Goal: Information Seeking & Learning: Check status

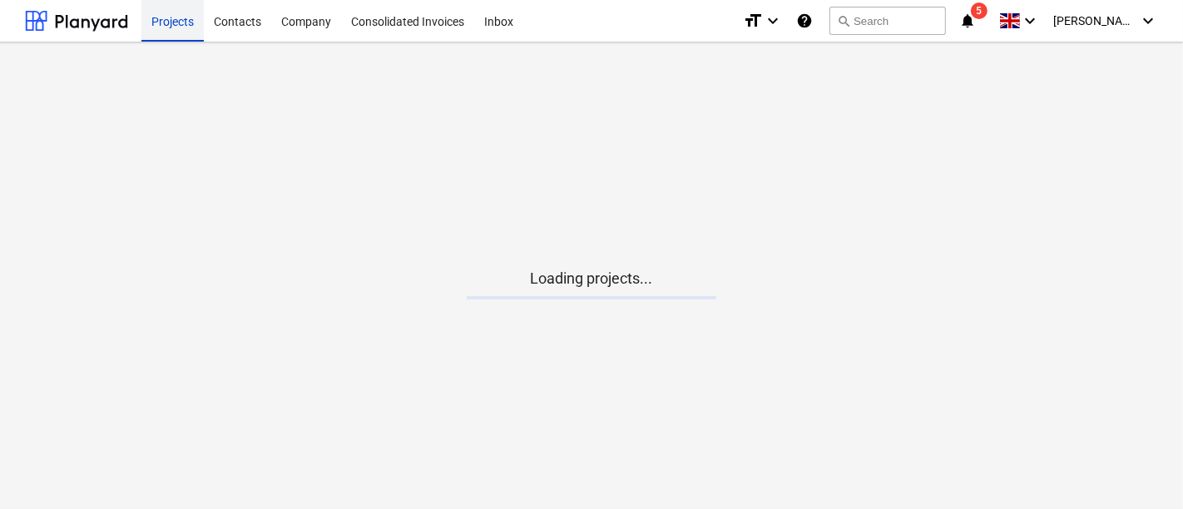
click at [163, 26] on div "Projects" at bounding box center [172, 20] width 62 height 42
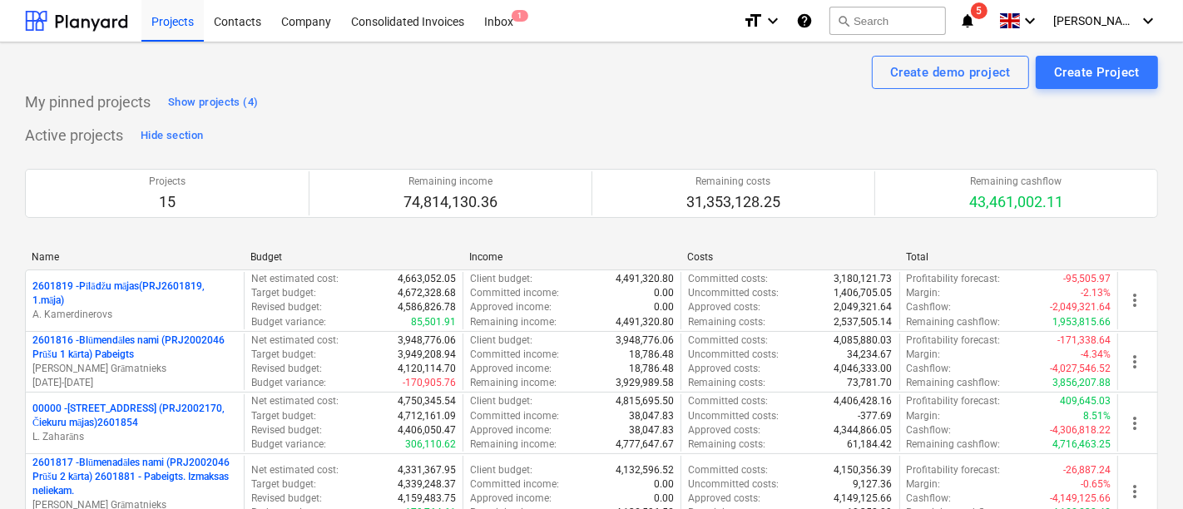
click at [171, 20] on div "Projects" at bounding box center [172, 20] width 62 height 42
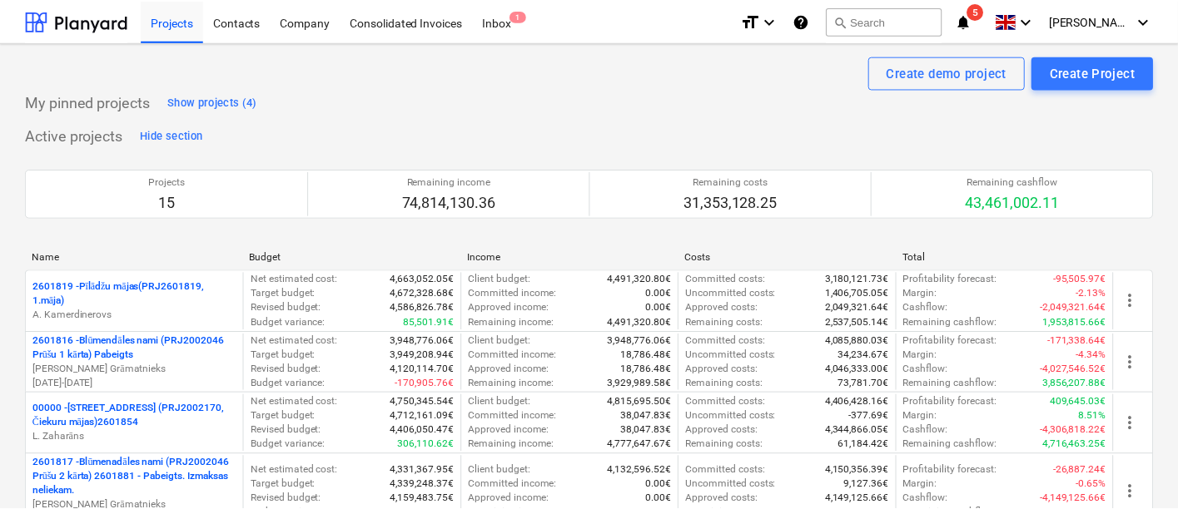
scroll to position [558, 0]
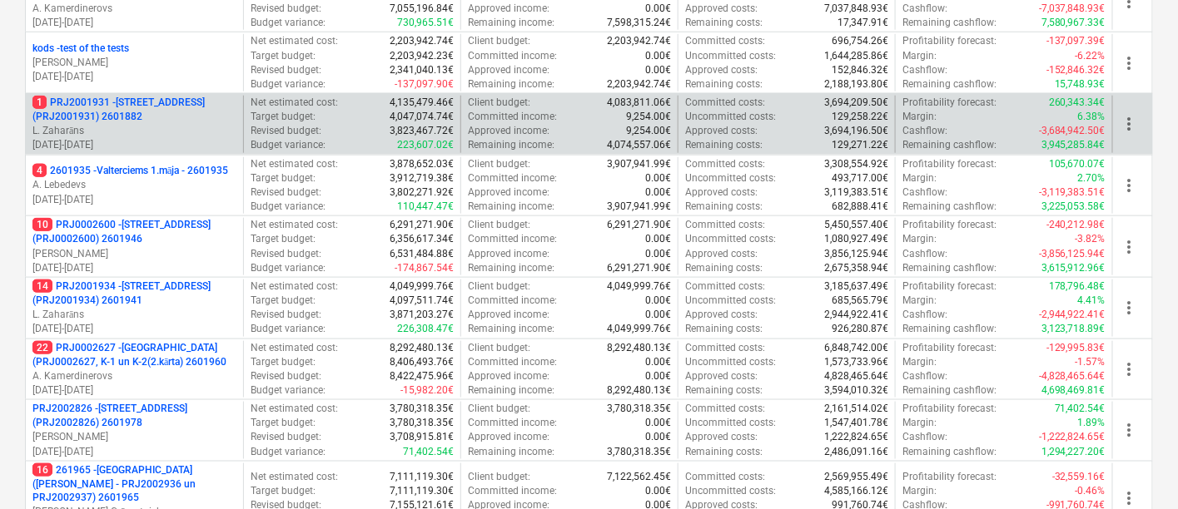
click at [161, 111] on p "1 PRJ2001931 - [STREET_ADDRESS] (PRJ2001931) 2601882" at bounding box center [134, 110] width 204 height 28
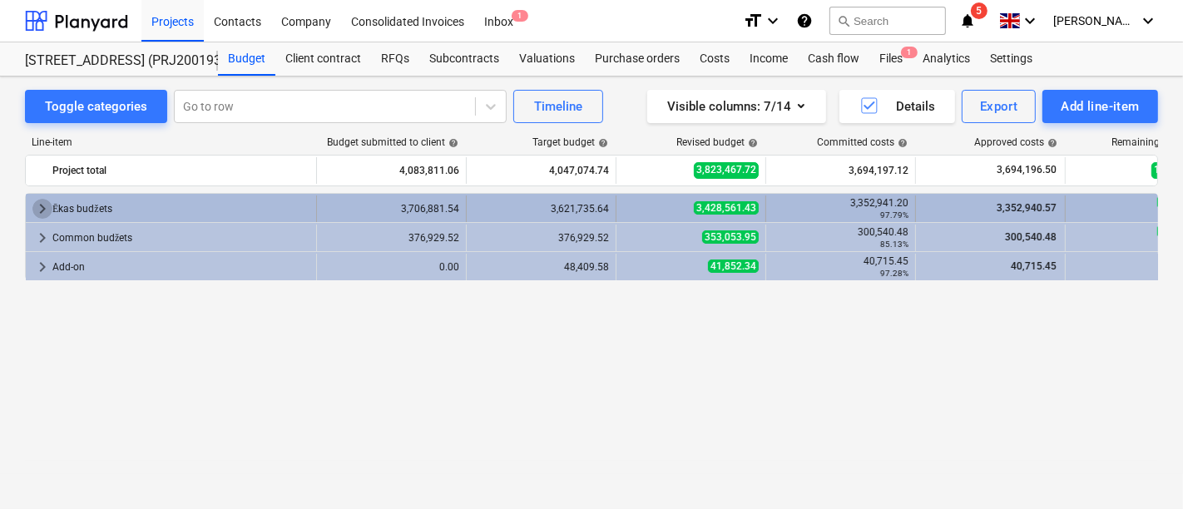
click at [33, 209] on span "keyboard_arrow_right" at bounding box center [42, 209] width 20 height 20
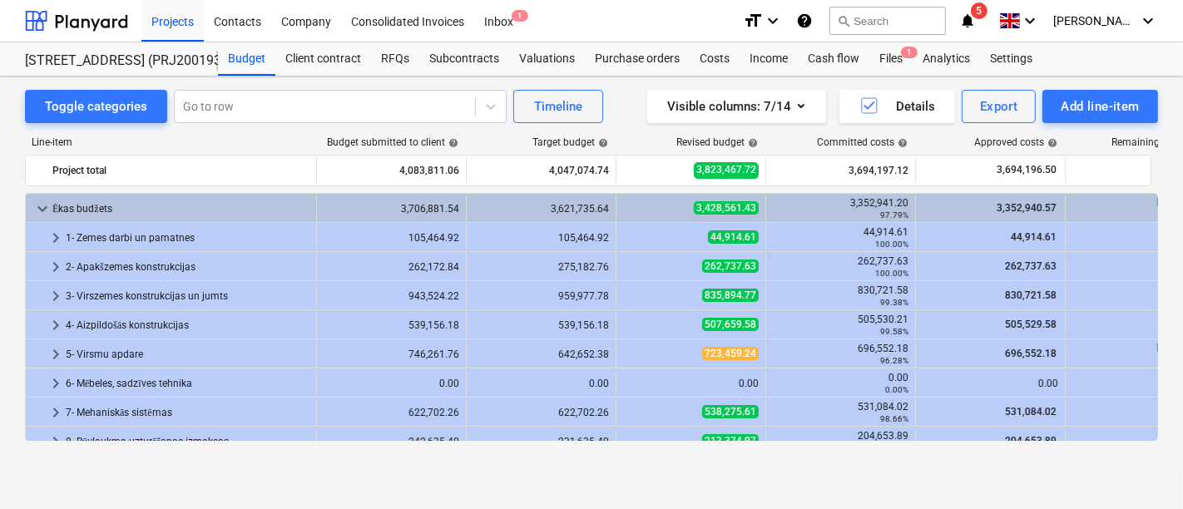
scroll to position [102, 0]
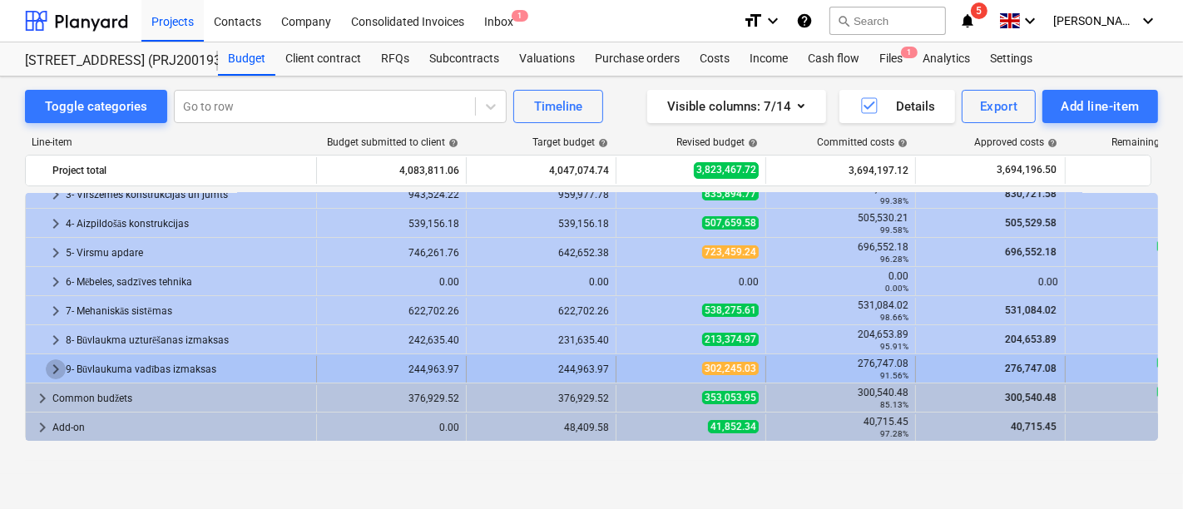
click at [52, 364] on span "keyboard_arrow_right" at bounding box center [56, 370] width 20 height 20
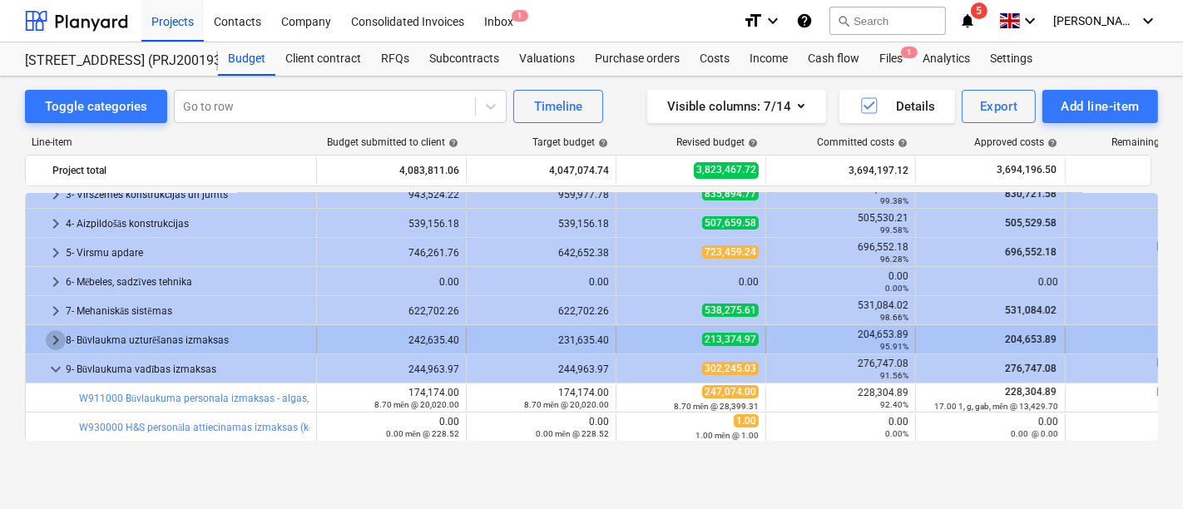
click at [47, 335] on span "keyboard_arrow_right" at bounding box center [56, 340] width 20 height 20
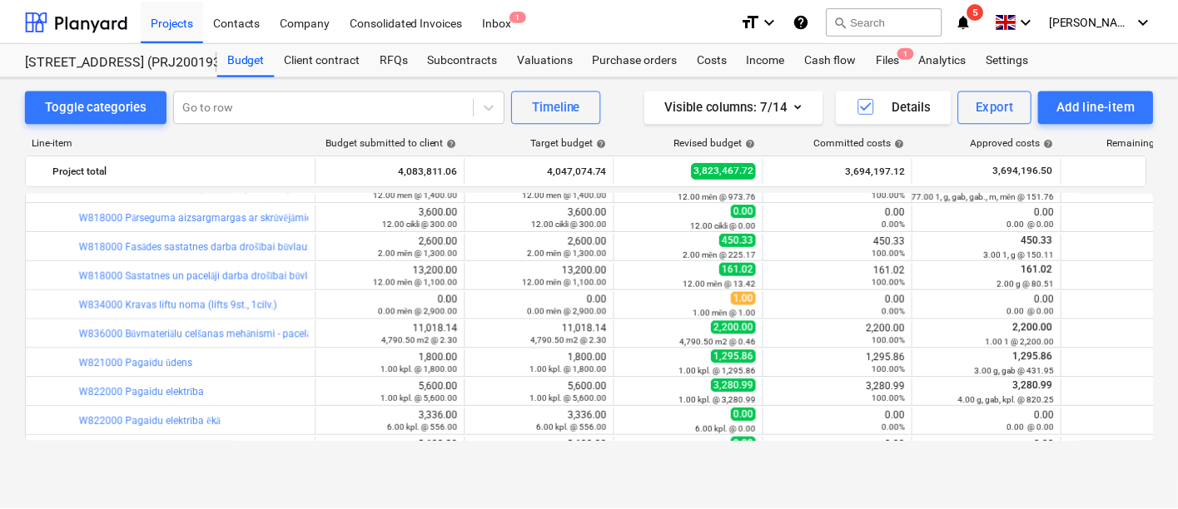
scroll to position [658, 0]
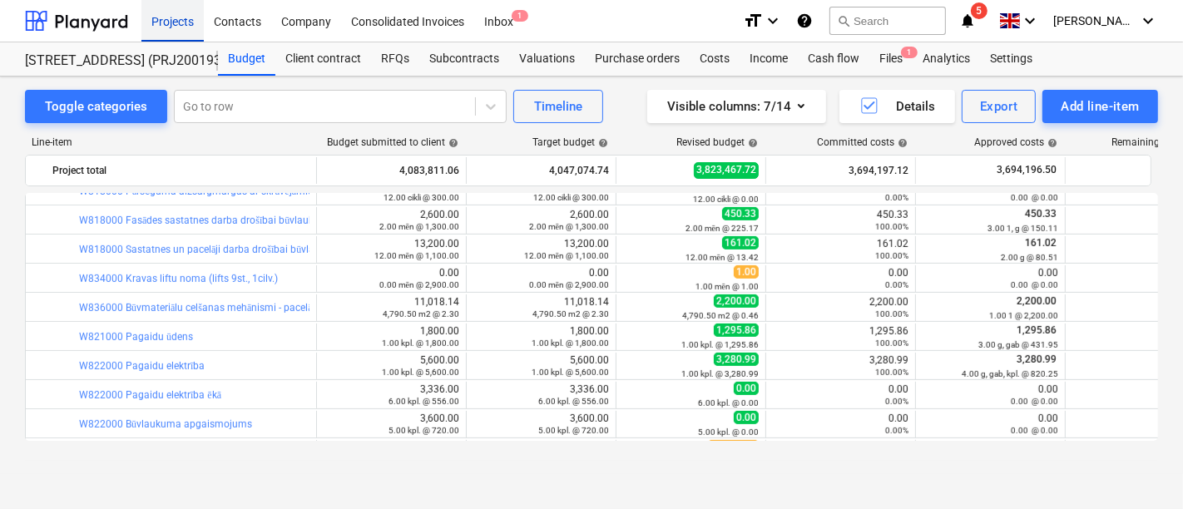
click at [166, 22] on div "Projects" at bounding box center [172, 20] width 62 height 42
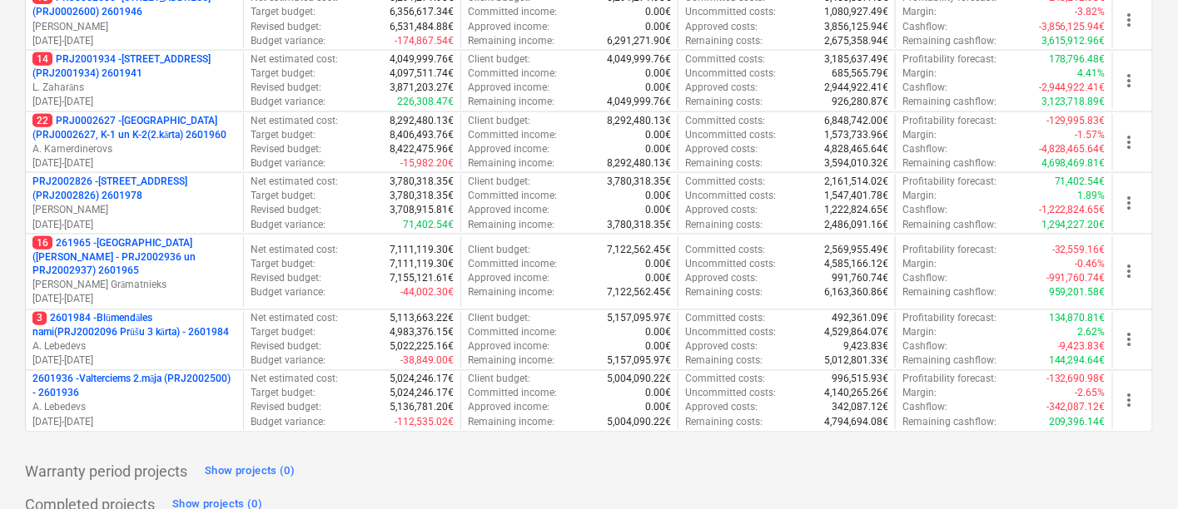
scroll to position [794, 0]
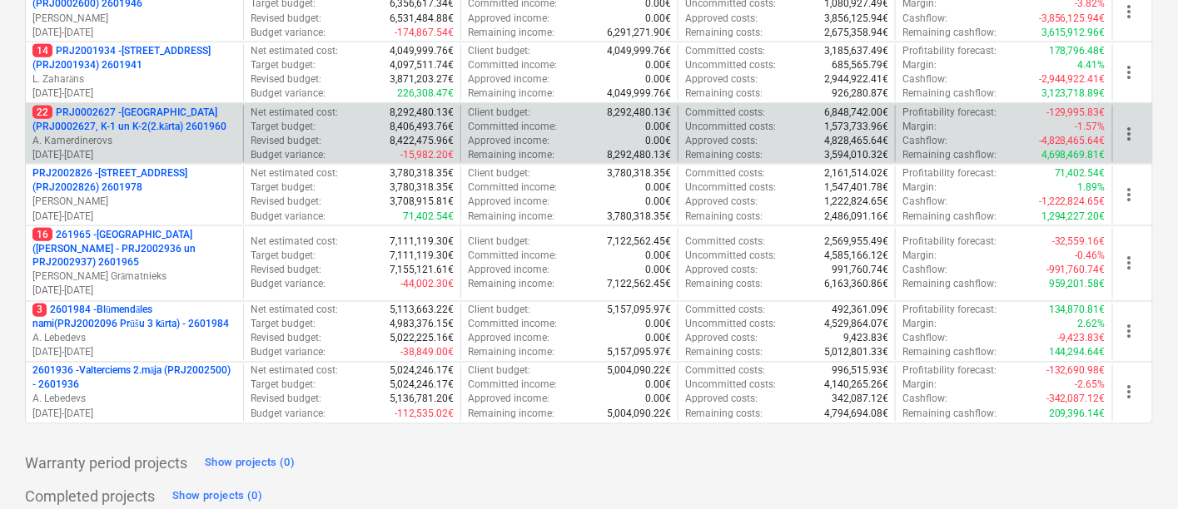
click at [164, 116] on p "22 PRJ0002627 - [GEOGRAPHIC_DATA] (PRJ0002627, K-1 un K-2(2.kārta) 2601960" at bounding box center [134, 120] width 204 height 28
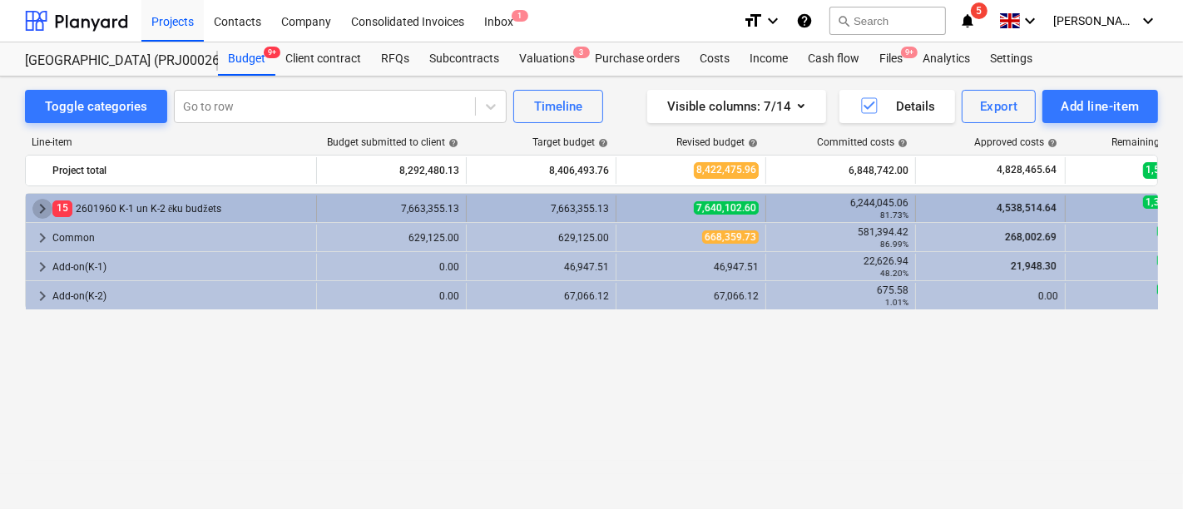
click at [39, 206] on span "keyboard_arrow_right" at bounding box center [42, 209] width 20 height 20
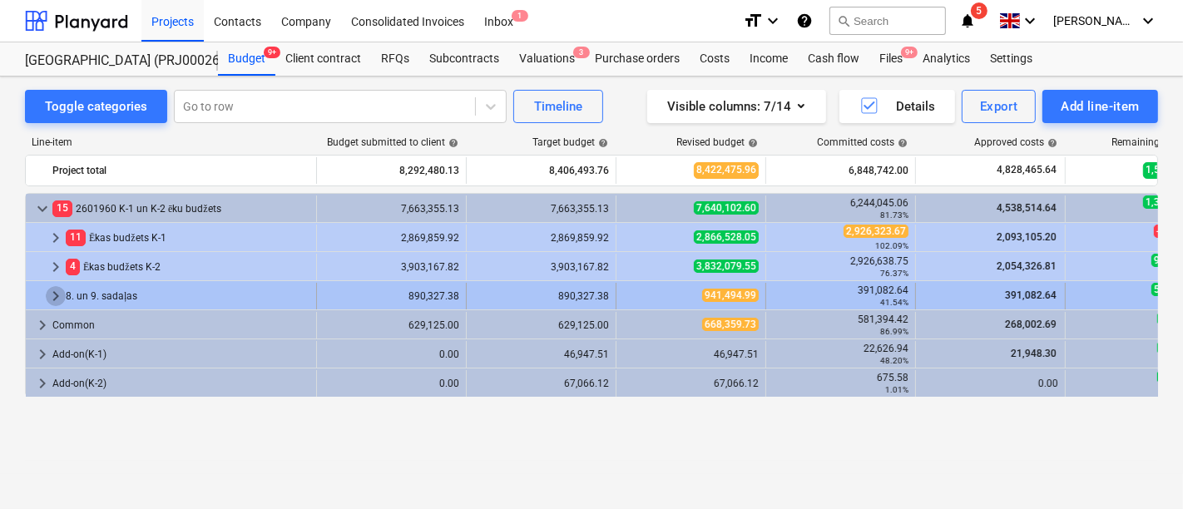
click at [59, 295] on span "keyboard_arrow_right" at bounding box center [56, 296] width 20 height 20
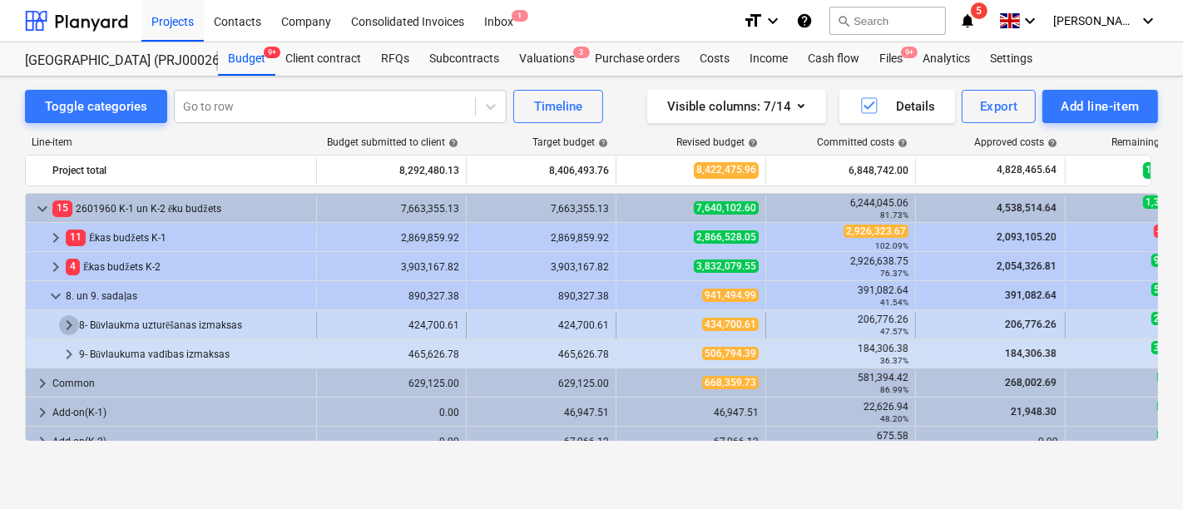
click at [70, 321] on span "keyboard_arrow_right" at bounding box center [69, 325] width 20 height 20
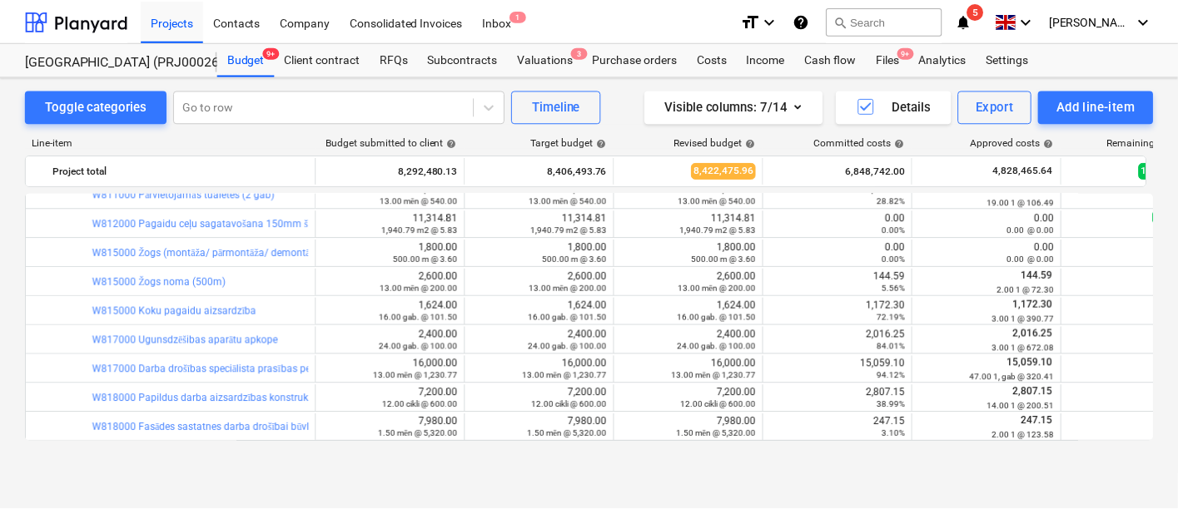
scroll to position [449, 0]
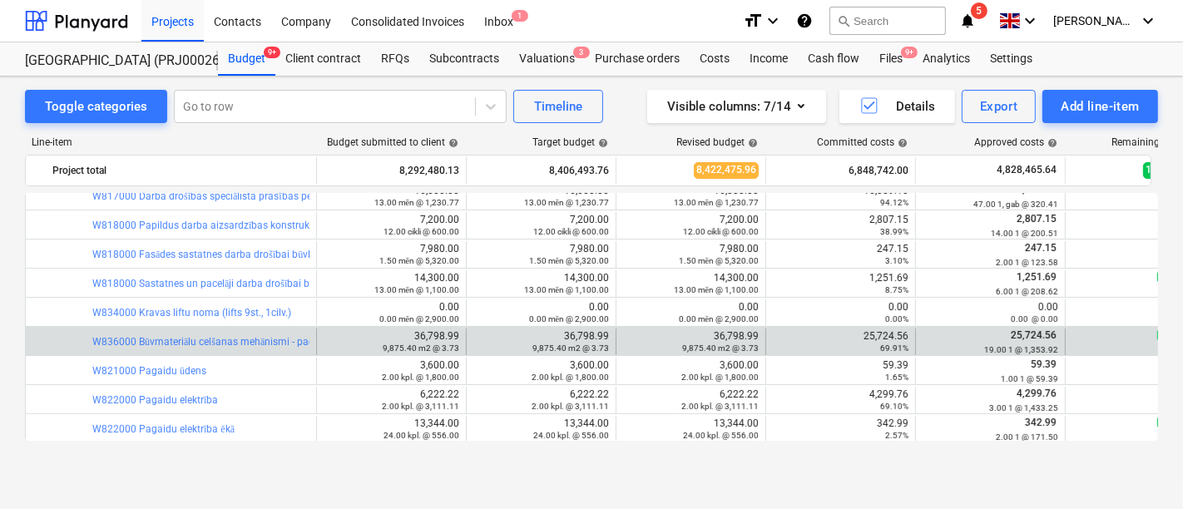
click at [794, 338] on div "25,724.56 69.91%" at bounding box center [841, 341] width 136 height 23
click at [882, 337] on div "25,724.56 69.91%" at bounding box center [841, 341] width 136 height 23
click at [195, 341] on link "W836000 Būvmateriālu celšanas mehānismi - pacelāji, mazie celtņi (kodē SM)" at bounding box center [263, 342] width 343 height 12
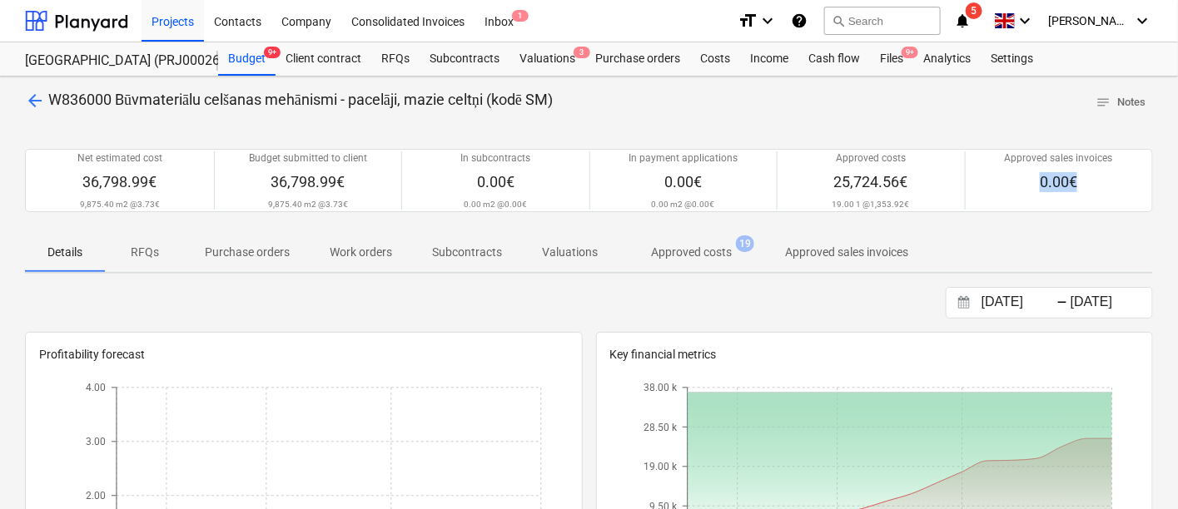
drag, startPoint x: 1177, startPoint y: 160, endPoint x: 1175, endPoint y: 229, distance: 69.1
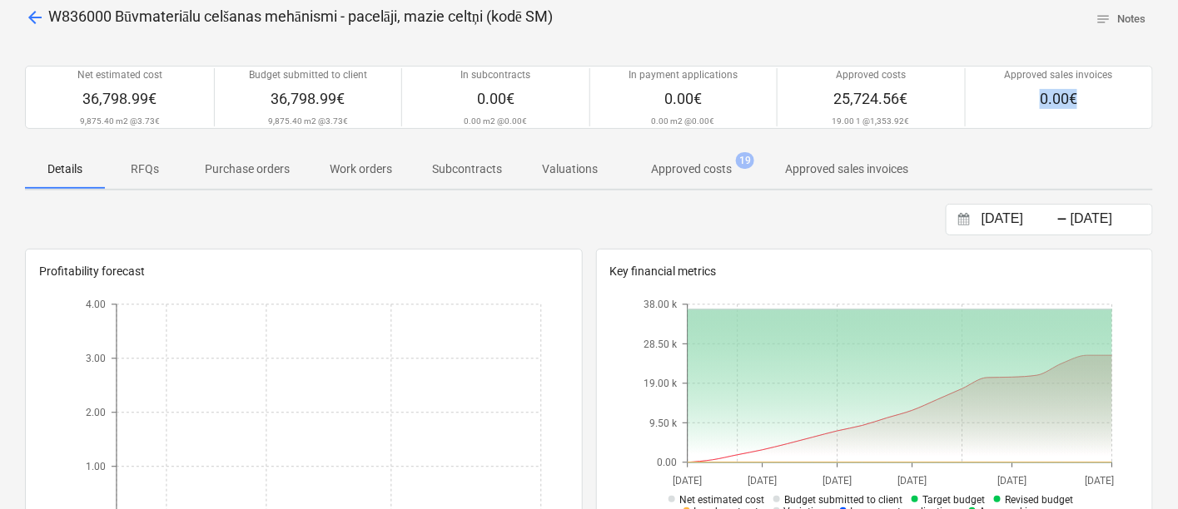
scroll to position [95, 0]
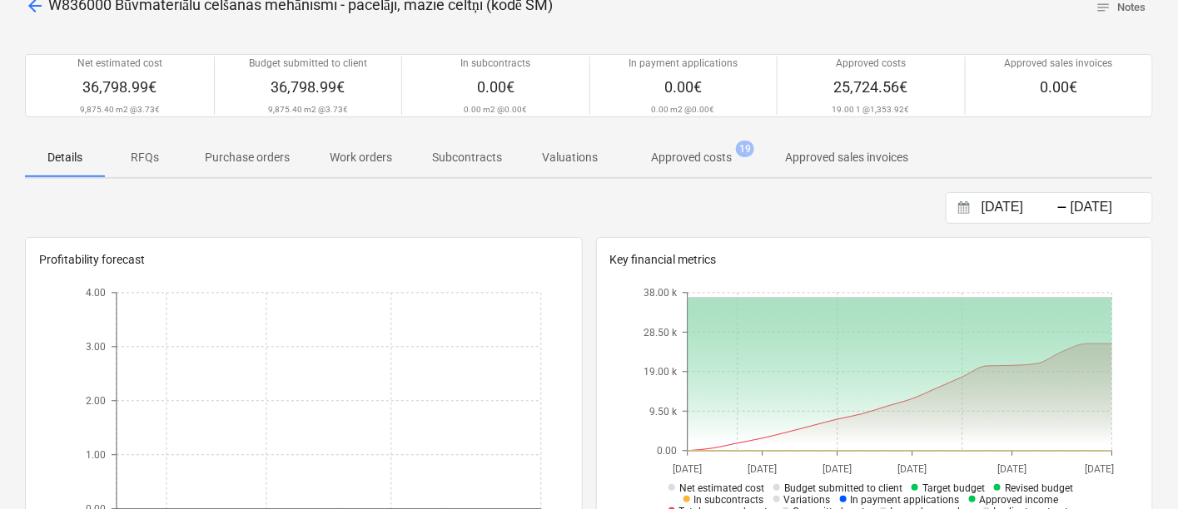
drag, startPoint x: 1177, startPoint y: 265, endPoint x: 1177, endPoint y: 275, distance: 9.2
click at [1177, 275] on div "arrow_back W836000 Būvmateriālu celšanas mehānismi - pacelāji, [PERSON_NAME] ce…" at bounding box center [589, 496] width 1178 height 1029
click at [676, 151] on p "Approved costs" at bounding box center [691, 157] width 81 height 17
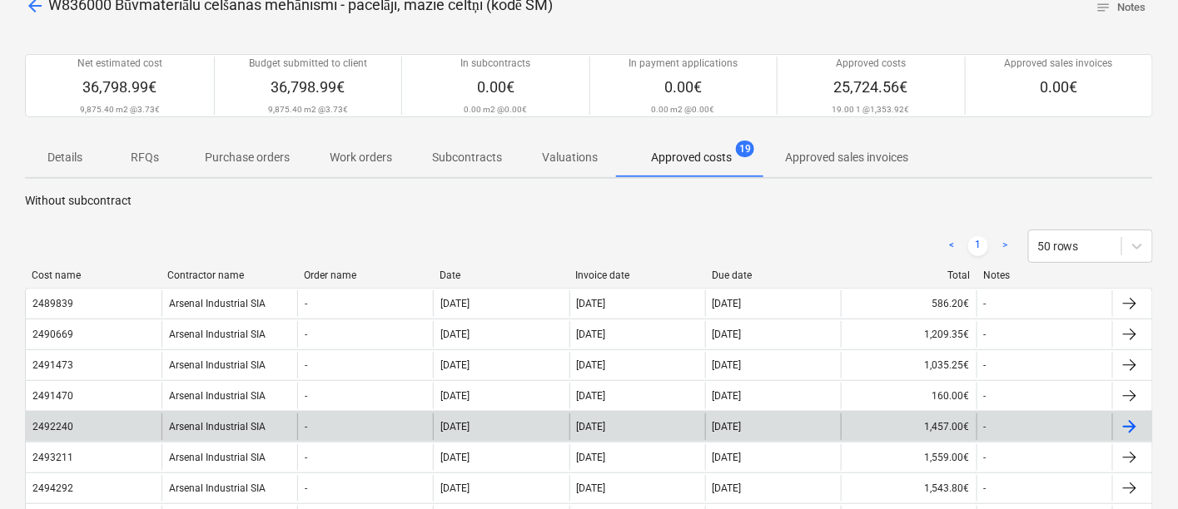
click at [210, 421] on div "Arsenal Industrial SIA" at bounding box center [229, 427] width 136 height 27
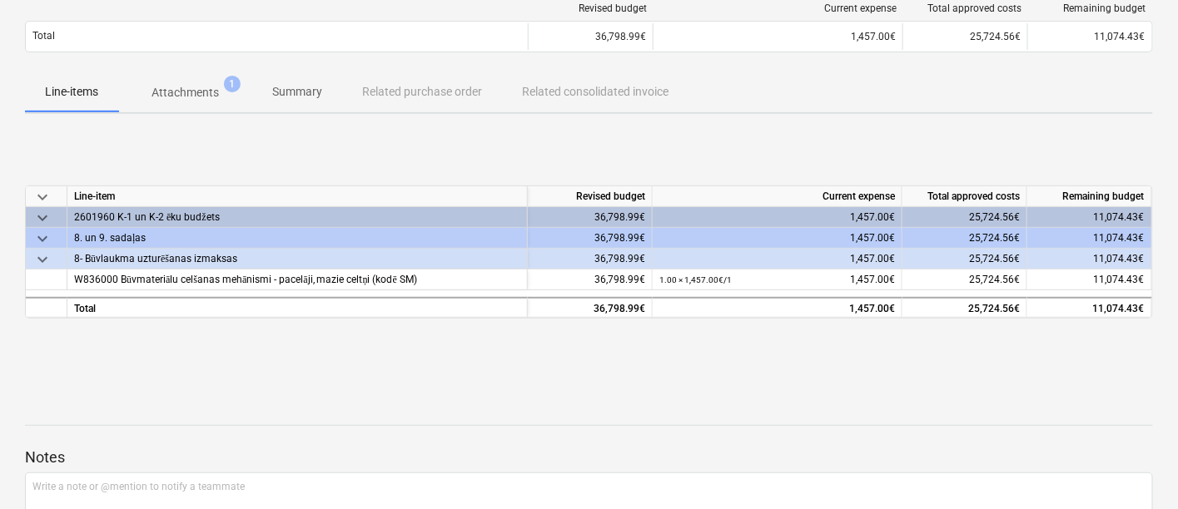
scroll to position [176, 0]
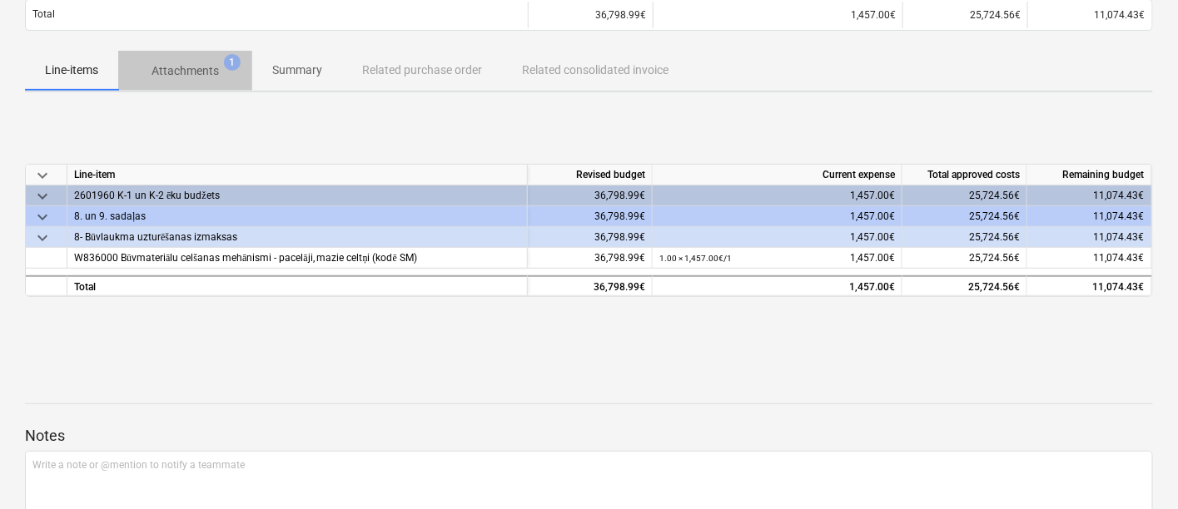
click at [183, 65] on p "Attachments" at bounding box center [184, 70] width 67 height 17
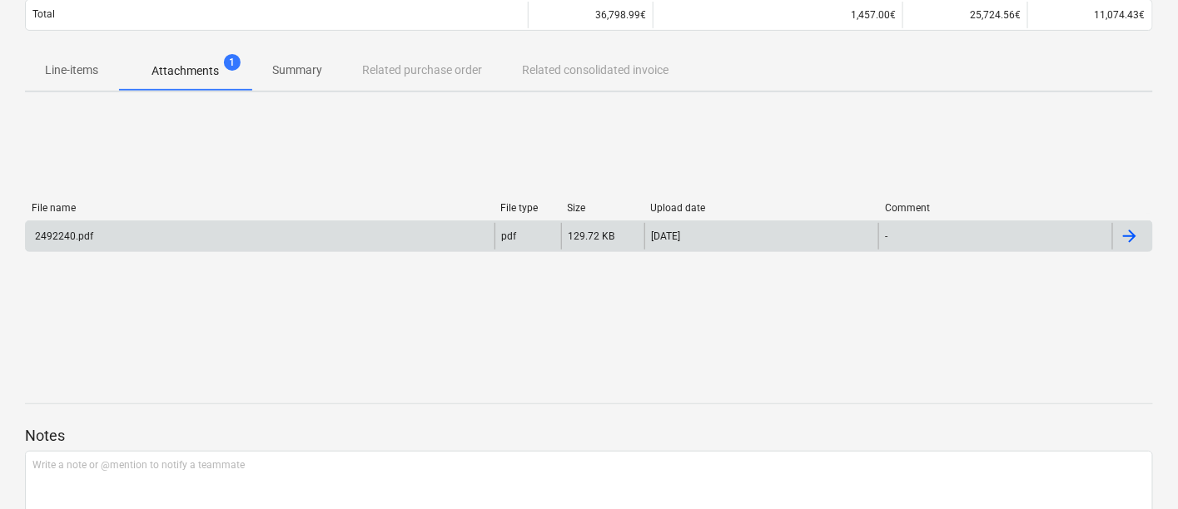
click at [65, 241] on div "2492240.pdf" at bounding box center [62, 237] width 61 height 12
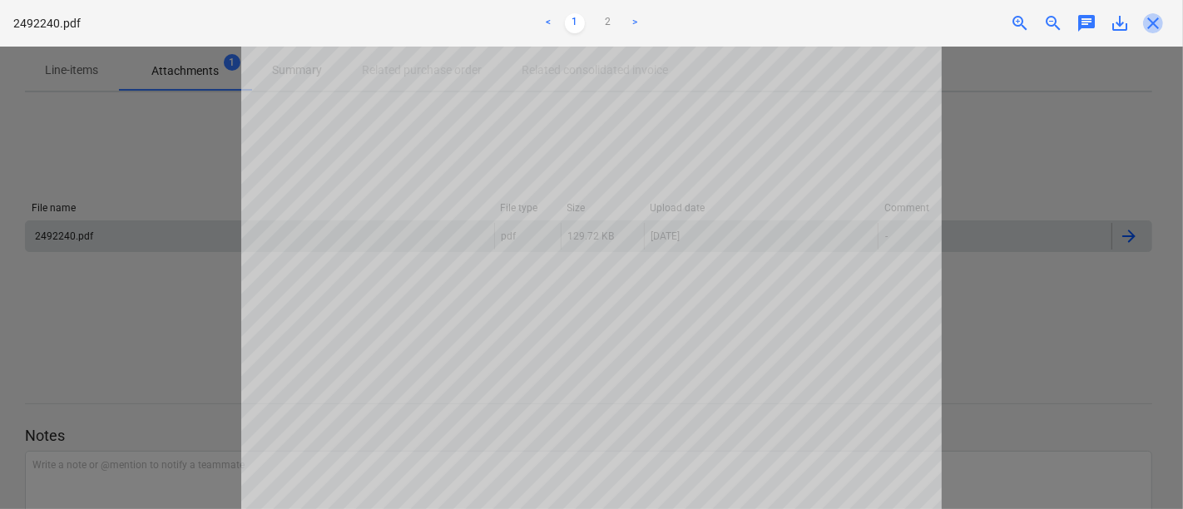
click at [1153, 22] on span "close" at bounding box center [1153, 23] width 20 height 20
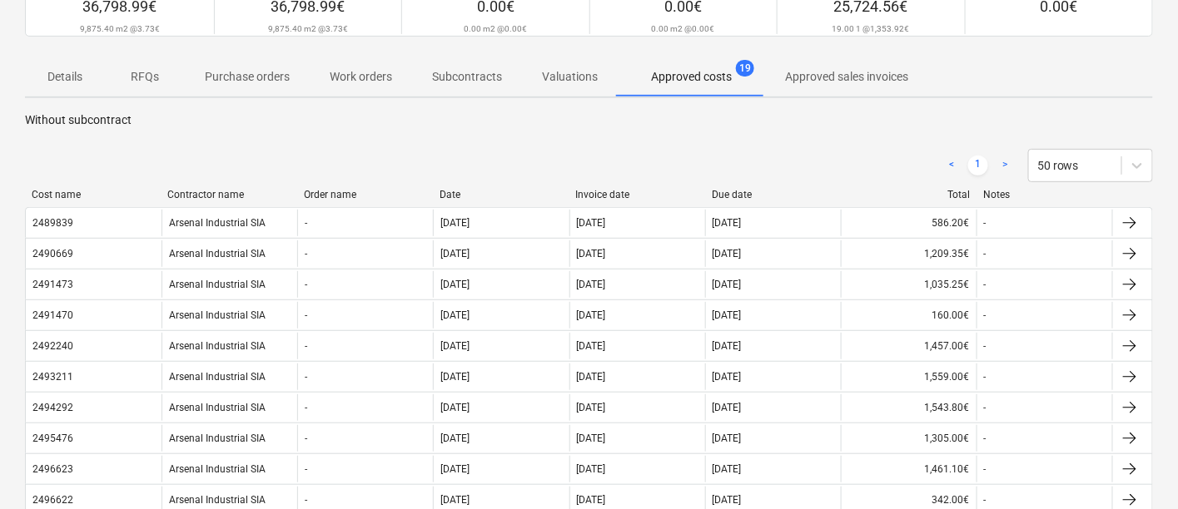
scroll to position [95, 0]
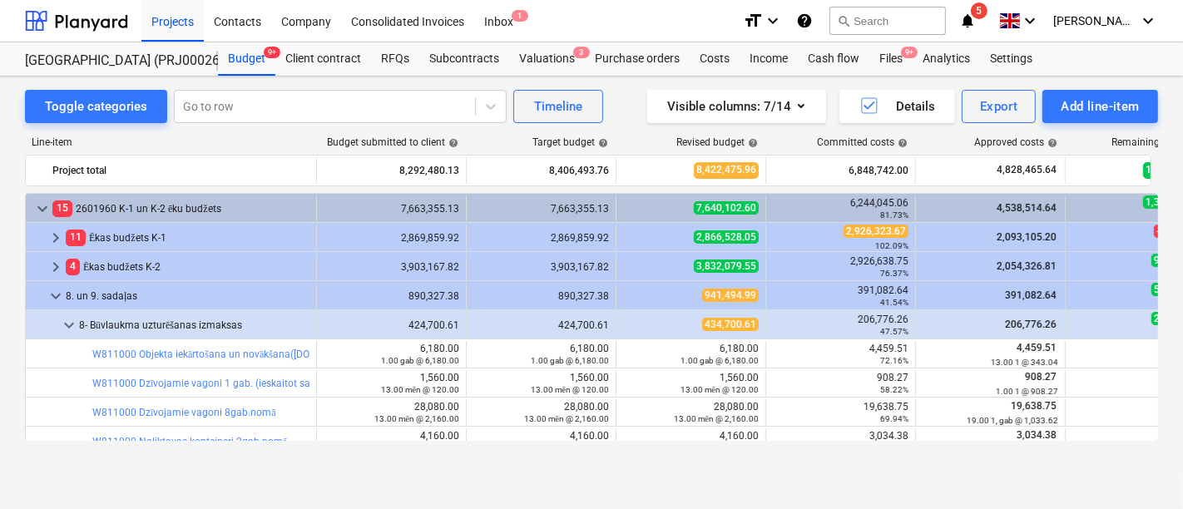
scroll to position [449, 0]
